Goal: Complete application form

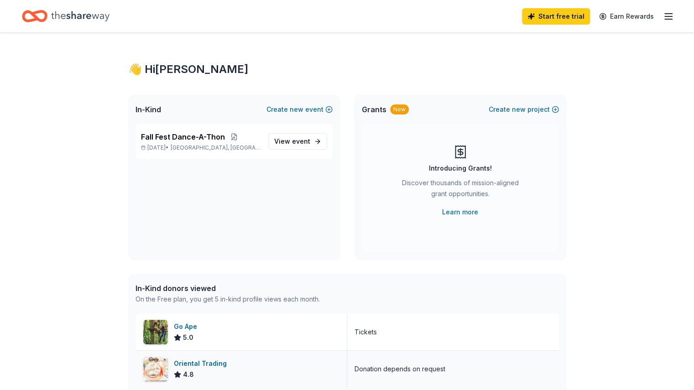
click at [213, 364] on div "Oriental Trading" at bounding box center [202, 363] width 57 height 11
click at [204, 138] on span "Fall Fest Dance-A-Thon" at bounding box center [183, 136] width 84 height 11
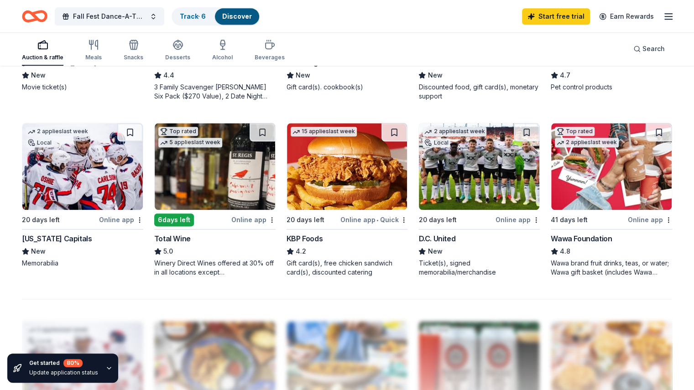
scroll to position [566, 0]
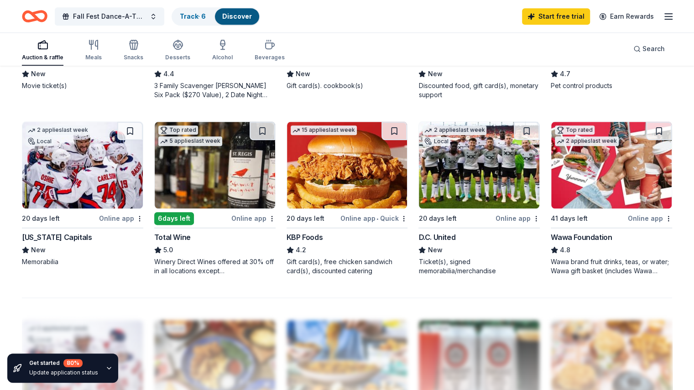
click at [591, 235] on div "Wawa Foundation" at bounding box center [581, 237] width 61 height 11
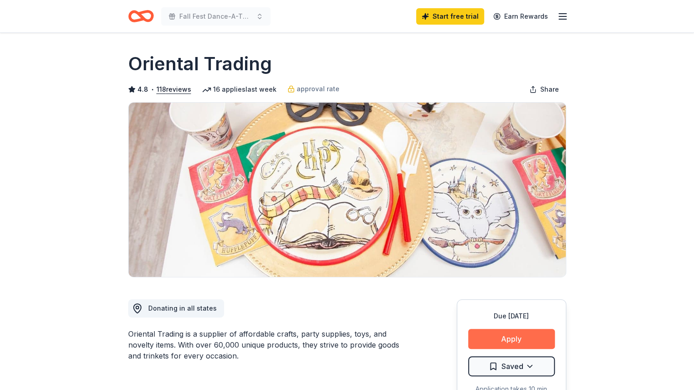
click at [505, 339] on button "Apply" at bounding box center [511, 339] width 87 height 20
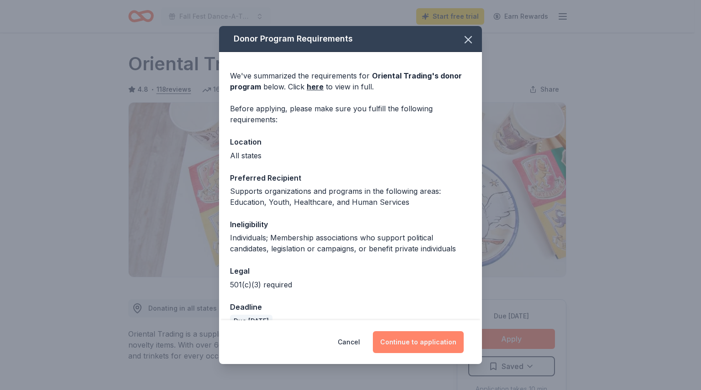
click at [412, 342] on button "Continue to application" at bounding box center [418, 342] width 91 height 22
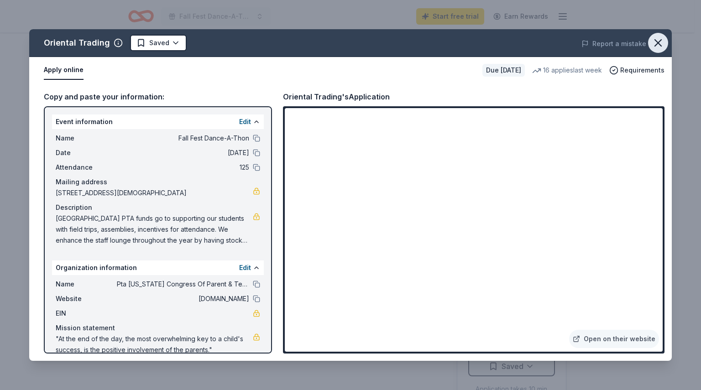
click at [659, 43] on icon "button" at bounding box center [657, 42] width 13 height 13
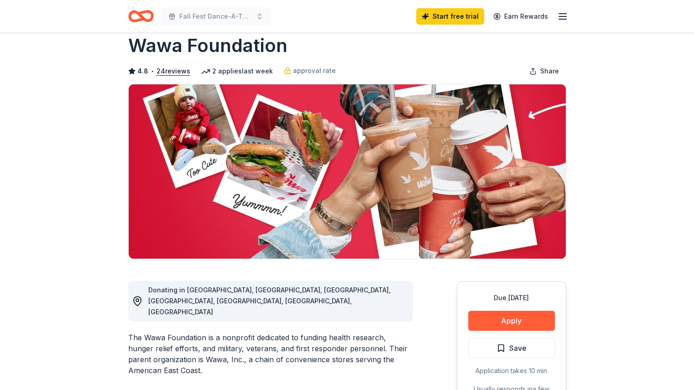
scroll to position [36, 0]
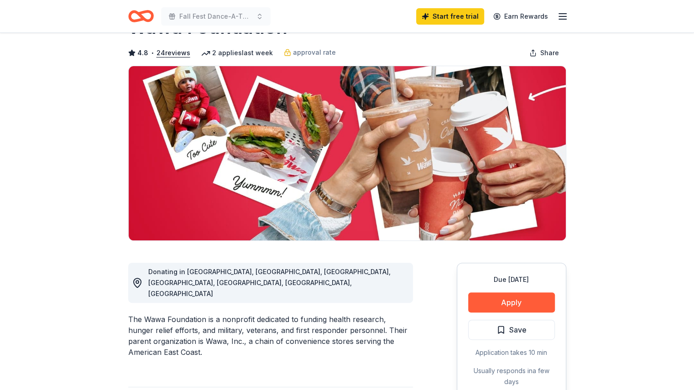
click at [518, 302] on button "Apply" at bounding box center [511, 302] width 87 height 20
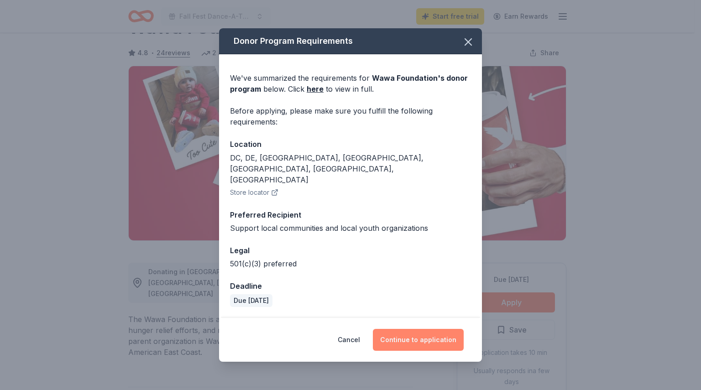
click at [413, 330] on button "Continue to application" at bounding box center [418, 340] width 91 height 22
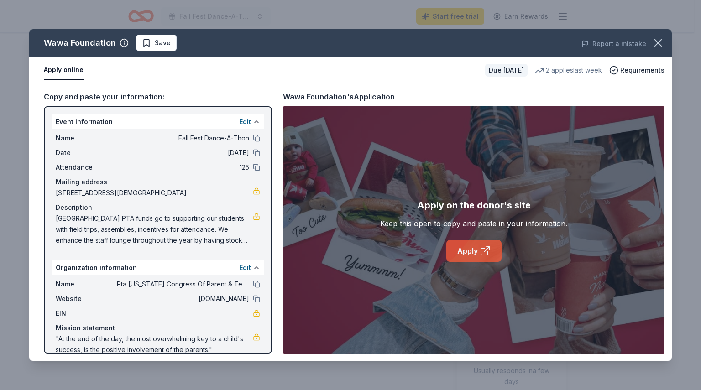
click at [464, 254] on link "Apply" at bounding box center [473, 251] width 55 height 22
